Goal: Task Accomplishment & Management: Manage account settings

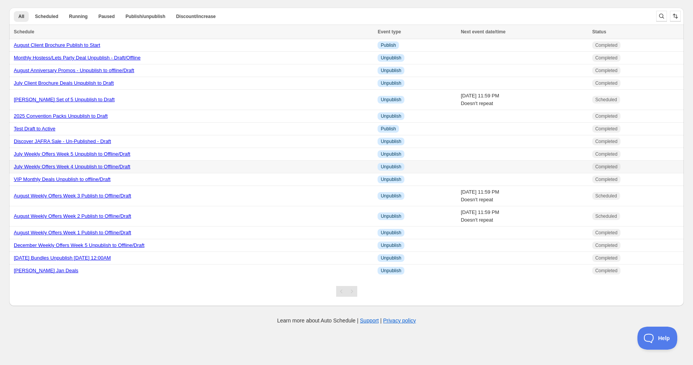
click at [56, 169] on link "July Weekly Offers Week 4 Unpublish to Offline/Draft" at bounding box center [72, 167] width 117 height 6
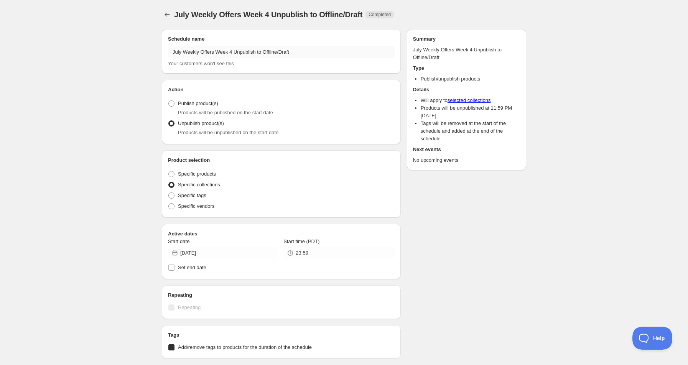
radio input "true"
checkbox input "true"
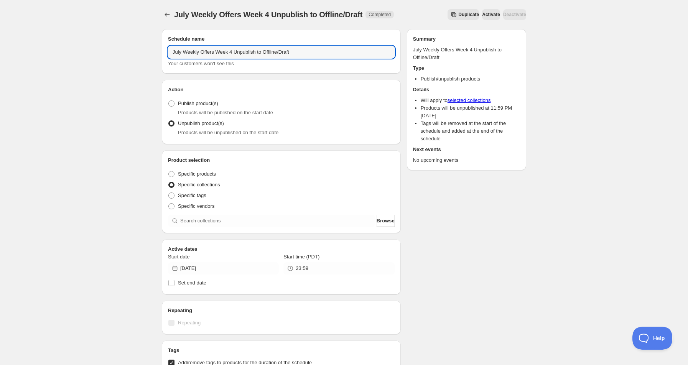
drag, startPoint x: 181, startPoint y: 51, endPoint x: 163, endPoint y: 49, distance: 18.8
click at [163, 49] on div "Schedule name July Weekly Offers Week 4 Unpublish to Offline/Draft Your custome…" at bounding box center [281, 51] width 239 height 44
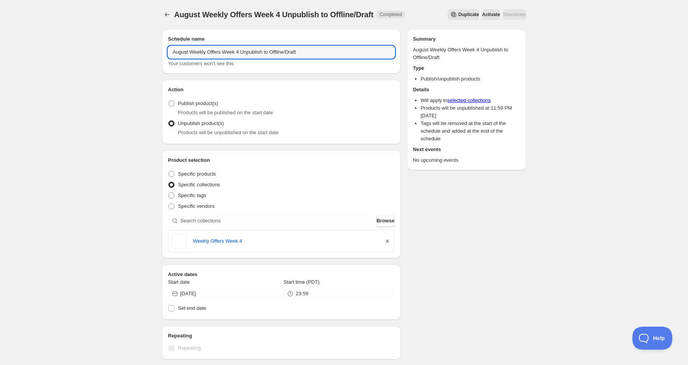
type input "August Weekly Offers Week 4 Unpublish to Offline/Draft"
drag, startPoint x: 387, startPoint y: 241, endPoint x: 298, endPoint y: 225, distance: 90.8
click at [387, 240] on icon "button" at bounding box center [387, 241] width 8 height 8
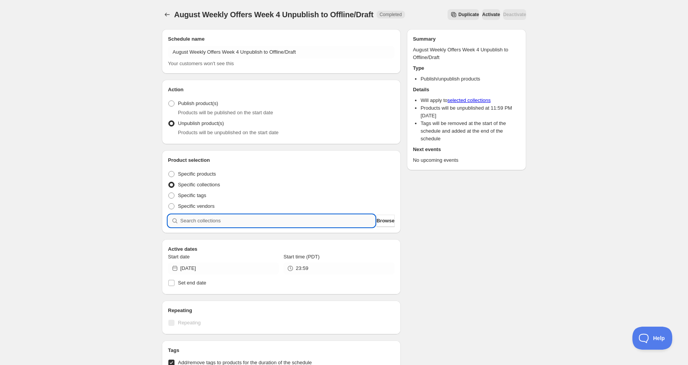
click at [255, 217] on input "search" at bounding box center [277, 221] width 195 height 12
type input "w"
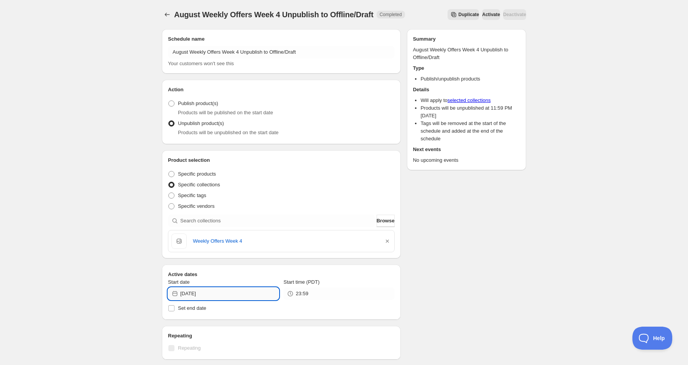
click at [194, 291] on input "[DATE]" at bounding box center [229, 294] width 99 height 12
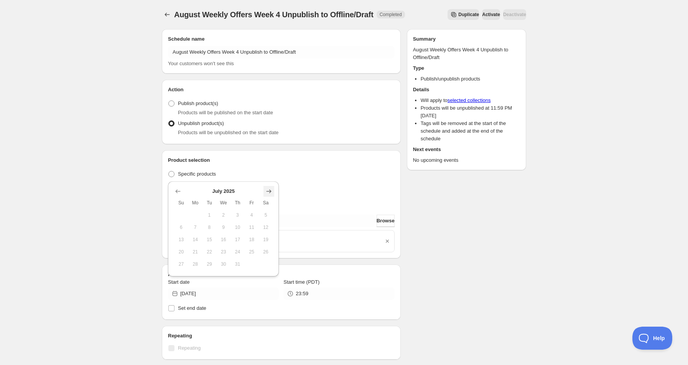
click at [271, 190] on icon "Show next month, August 2025" at bounding box center [269, 191] width 8 height 8
click at [248, 251] on span "29" at bounding box center [252, 252] width 8 height 6
type input "[DATE]"
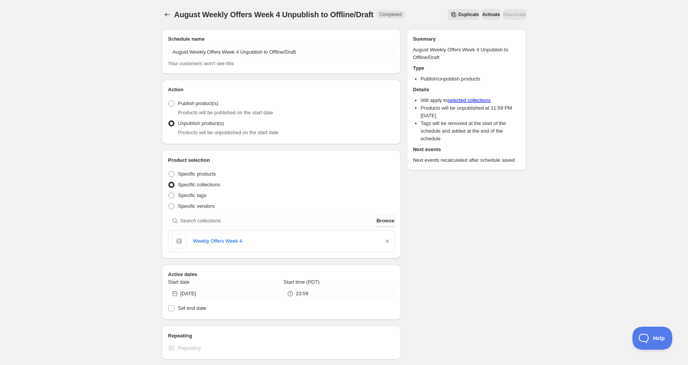
click at [171, 15] on icon "Schedules" at bounding box center [167, 15] width 8 height 8
